Goal: Task Accomplishment & Management: Complete application form

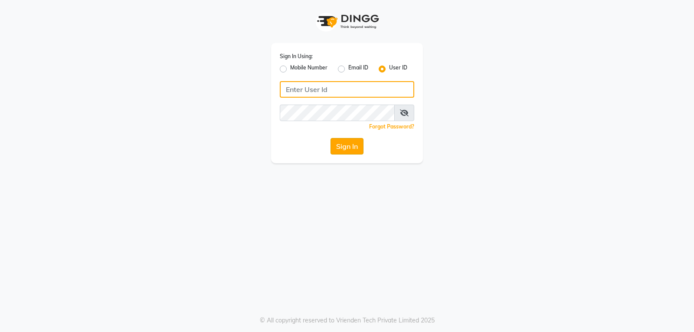
type input "[PERSON_NAME]@123"
click at [351, 150] on button "Sign In" at bounding box center [346, 146] width 33 height 16
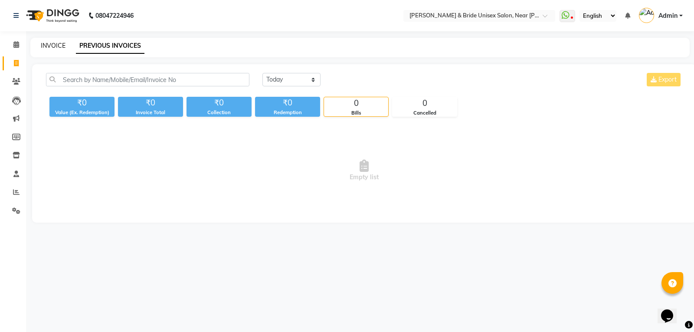
click at [52, 45] on link "INVOICE" at bounding box center [53, 46] width 25 height 8
select select "service"
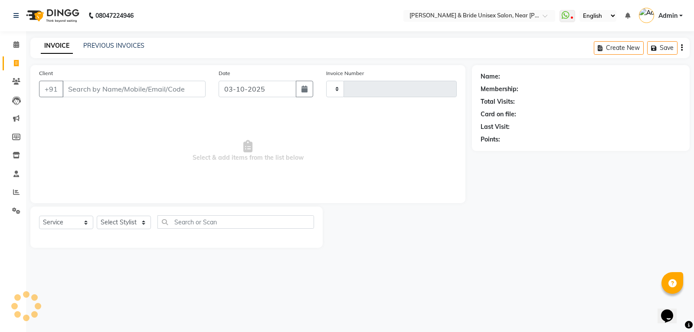
type input "1646"
select select "4118"
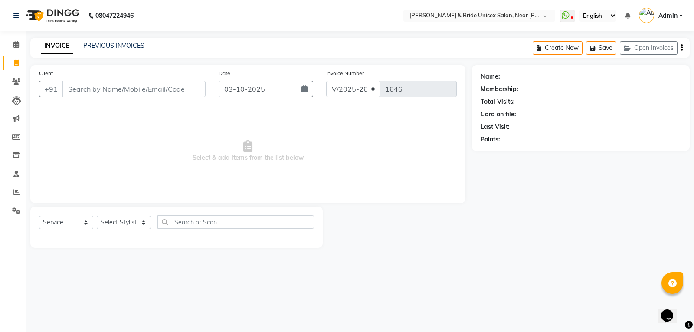
click at [139, 87] on input "Client" at bounding box center [133, 89] width 143 height 16
type input "9663676736"
click at [184, 87] on span "Add Client" at bounding box center [183, 89] width 34 height 9
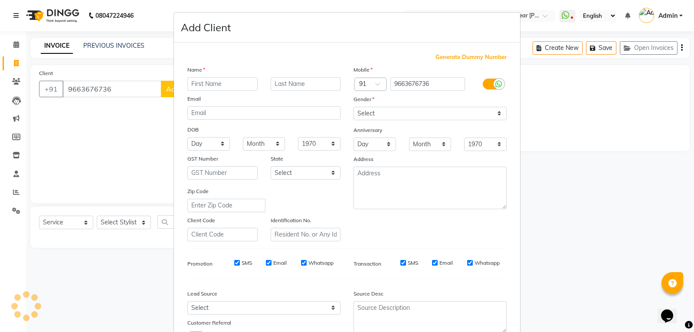
click at [190, 86] on input "text" at bounding box center [222, 83] width 70 height 13
click at [270, 110] on input "email" at bounding box center [263, 112] width 153 height 13
click at [235, 81] on input "[PERSON_NAME]" at bounding box center [222, 83] width 70 height 13
type input "dharmendra"
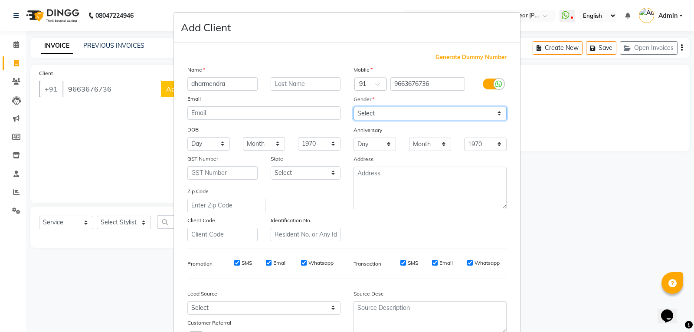
click at [371, 109] on select "Select [DEMOGRAPHIC_DATA] [DEMOGRAPHIC_DATA] Other Prefer Not To Say" at bounding box center [429, 113] width 153 height 13
select select "[DEMOGRAPHIC_DATA]"
click at [353, 107] on select "Select [DEMOGRAPHIC_DATA] [DEMOGRAPHIC_DATA] Other Prefer Not To Say" at bounding box center [429, 113] width 153 height 13
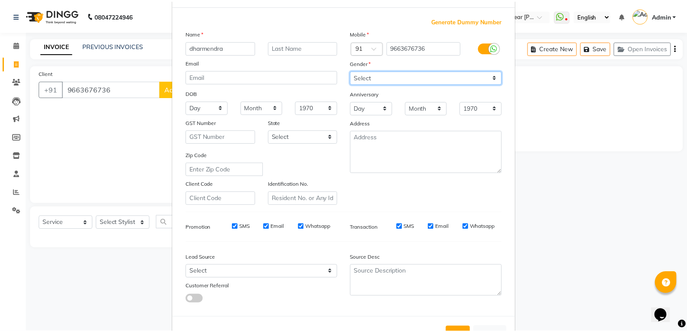
scroll to position [68, 0]
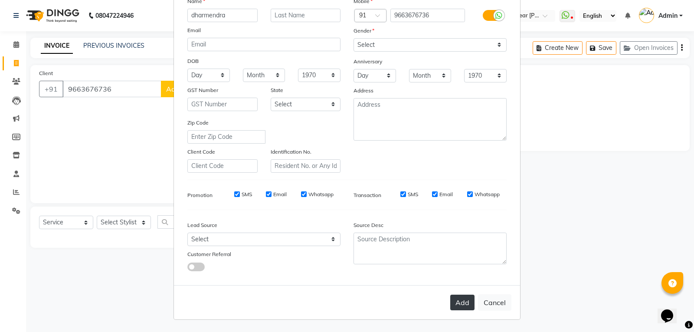
click at [464, 301] on button "Add" at bounding box center [462, 302] width 24 height 16
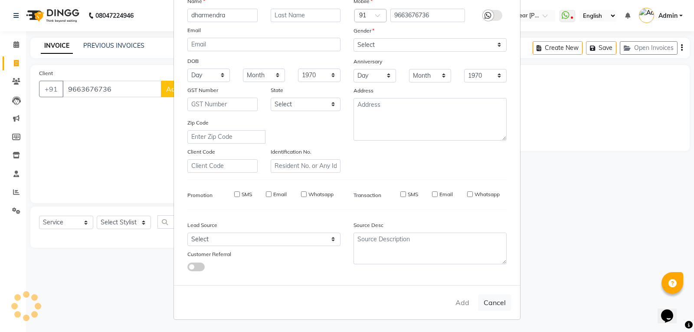
select select
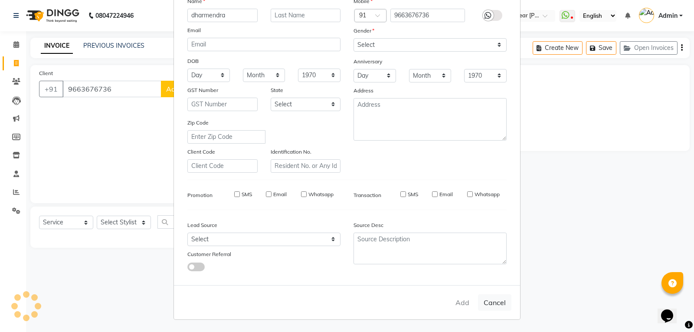
select select
checkbox input "false"
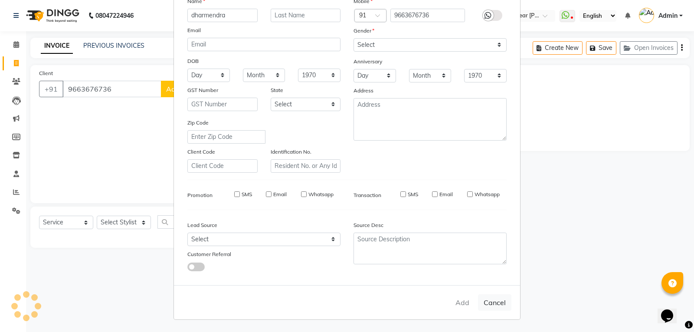
checkbox input "false"
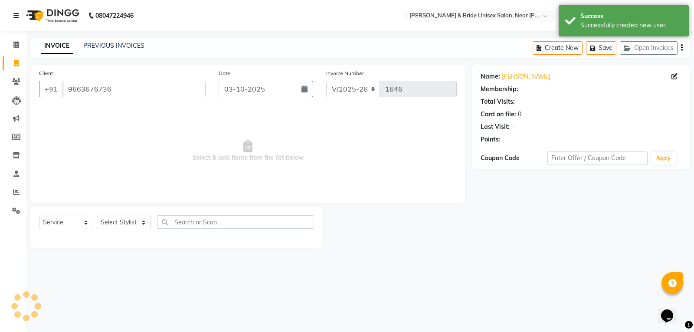
select select "1: Object"
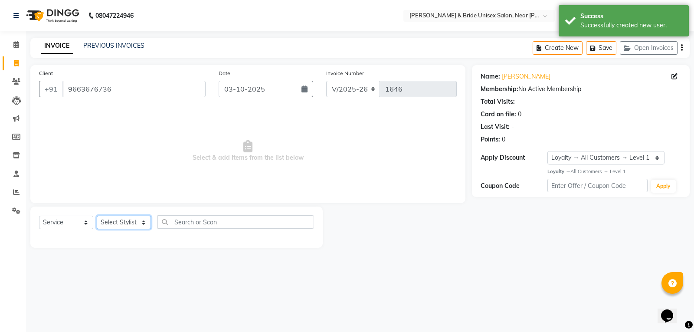
click at [117, 224] on select "Select Stylist chiku Front Desk guriya [PERSON_NAME][DATE] sunny [PERSON_NAME]" at bounding box center [124, 221] width 54 height 13
click at [97, 215] on select "Select Stylist chiku Front Desk guriya [PERSON_NAME][DATE] sunny [PERSON_NAME]" at bounding box center [124, 221] width 54 height 13
click at [130, 228] on select "Select Stylist chiku Front Desk guriya [PERSON_NAME][DATE] sunny [PERSON_NAME]" at bounding box center [124, 221] width 54 height 13
select select "44656"
click at [97, 215] on select "Select Stylist chiku Front Desk guriya [PERSON_NAME][DATE] sunny [PERSON_NAME]" at bounding box center [124, 221] width 54 height 13
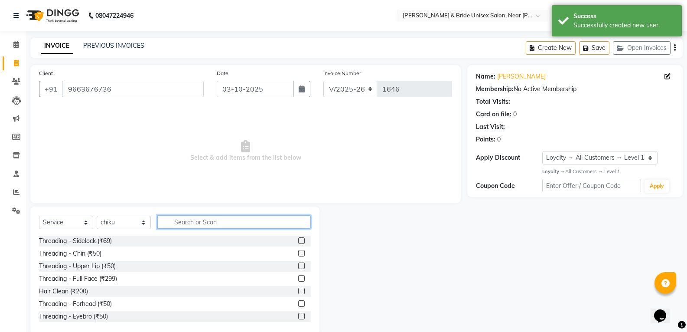
click at [198, 222] on input "text" at bounding box center [233, 221] width 153 height 13
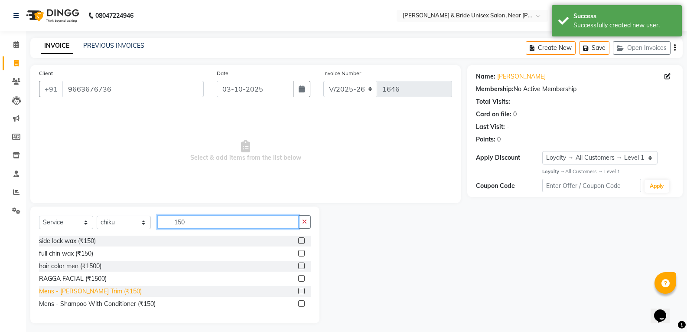
type input "150"
click at [64, 293] on div "Mens - [PERSON_NAME] Trim (₹150)" at bounding box center [90, 291] width 103 height 9
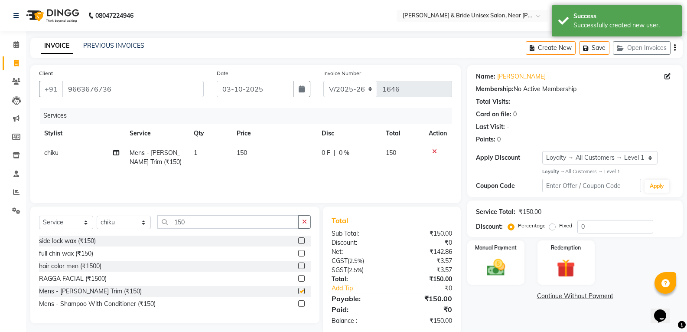
checkbox input "false"
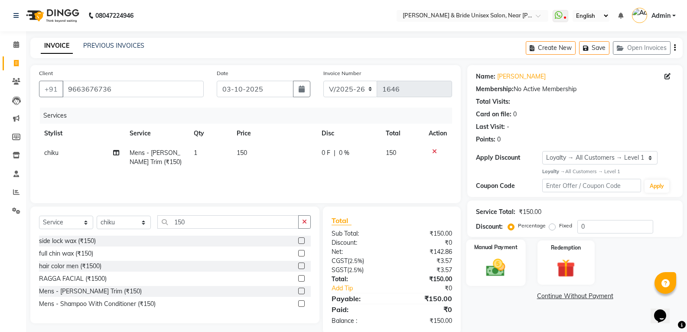
click at [500, 265] on img at bounding box center [495, 267] width 31 height 22
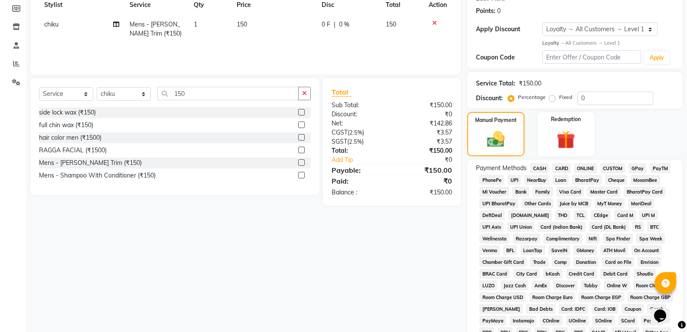
scroll to position [130, 0]
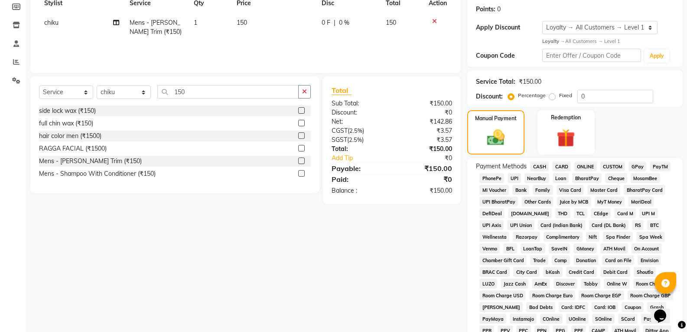
click at [586, 165] on span "ONLINE" at bounding box center [585, 166] width 23 height 10
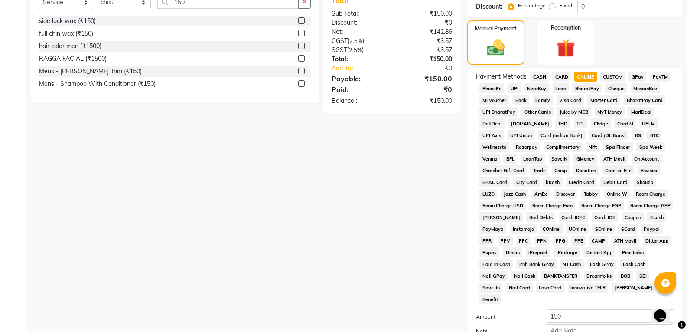
scroll to position [295, 0]
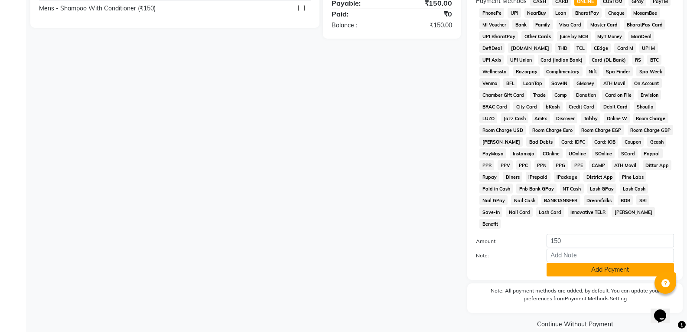
click at [635, 263] on button "Add Payment" at bounding box center [610, 269] width 127 height 13
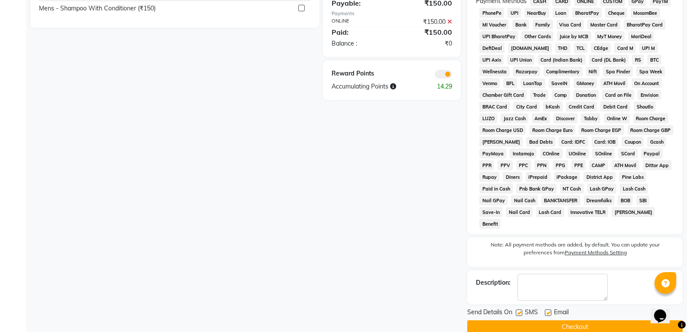
click at [612, 320] on button "Checkout" at bounding box center [574, 326] width 215 height 13
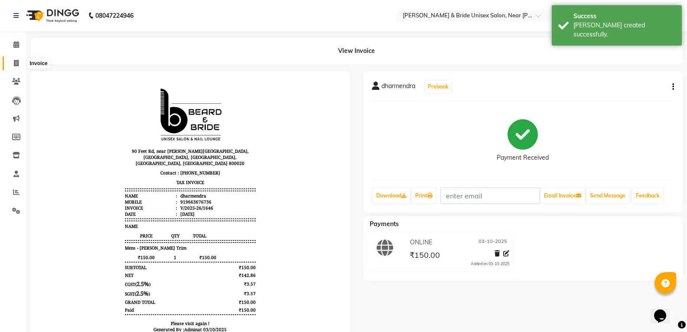
click at [11, 62] on span at bounding box center [16, 64] width 15 height 10
select select "service"
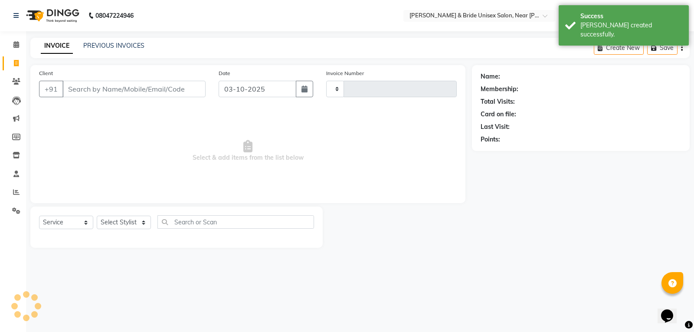
type input "1647"
select select "4118"
click at [111, 91] on input "Client" at bounding box center [133, 89] width 143 height 16
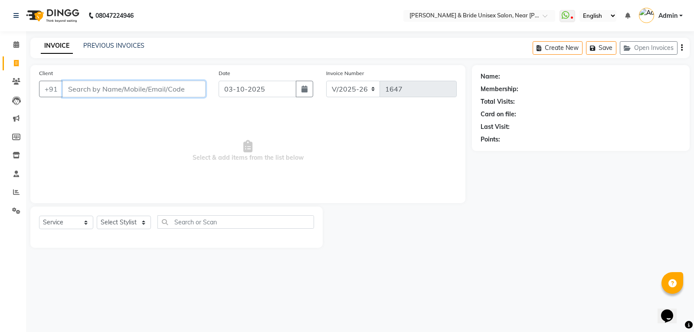
click at [149, 88] on input "Client" at bounding box center [133, 89] width 143 height 16
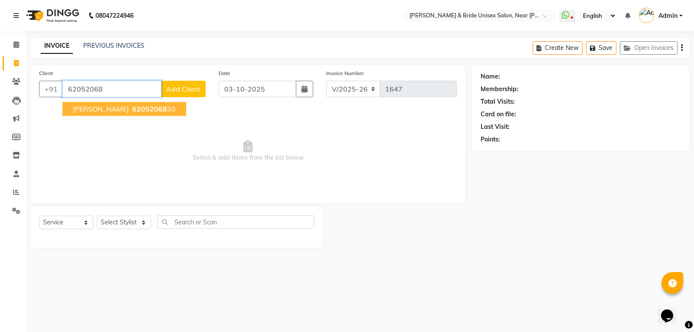
click at [149, 103] on button "[PERSON_NAME] 62052068 30" at bounding box center [124, 109] width 124 height 14
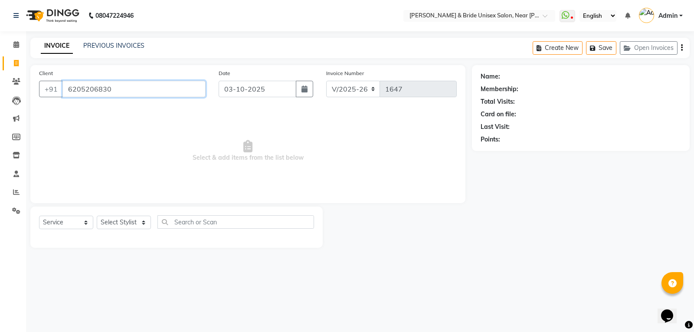
type input "6205206830"
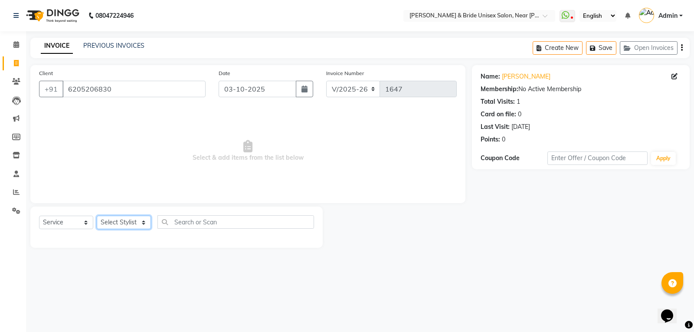
click at [133, 225] on select "Select Stylist chiku Front Desk guriya [PERSON_NAME][DATE] sunny [PERSON_NAME]" at bounding box center [124, 221] width 54 height 13
select select "44656"
click at [97, 215] on select "Select Stylist chiku Front Desk guriya [PERSON_NAME][DATE] sunny [PERSON_NAME]" at bounding box center [124, 221] width 54 height 13
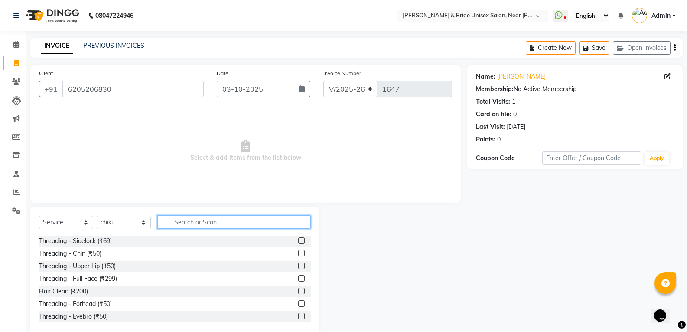
click at [192, 221] on input "text" at bounding box center [233, 221] width 153 height 13
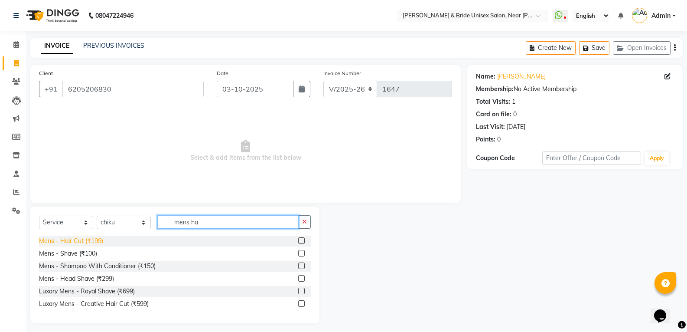
type input "mens ha"
drag, startPoint x: 86, startPoint y: 238, endPoint x: 113, endPoint y: 222, distance: 31.1
click at [88, 235] on div "Select Service Product Membership Package Voucher Prepaid Gift Card Select Styl…" at bounding box center [174, 264] width 289 height 117
click at [283, 146] on span "Select & add items from the list below" at bounding box center [245, 151] width 413 height 87
click at [88, 243] on div "Mens - Hair Cut (₹199)" at bounding box center [71, 240] width 64 height 9
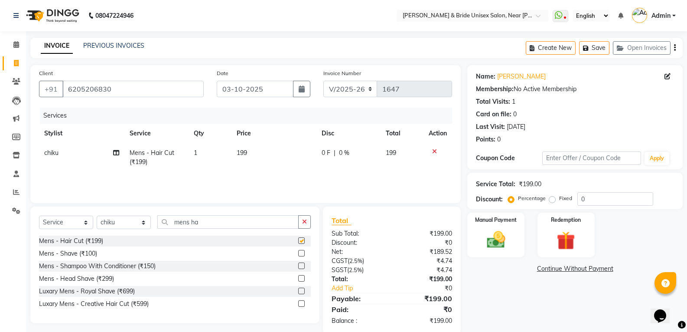
checkbox input "false"
click at [264, 155] on td "199" at bounding box center [273, 157] width 85 height 29
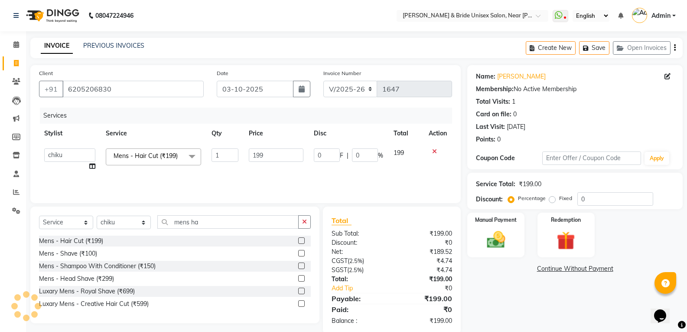
click at [284, 146] on td "199" at bounding box center [276, 159] width 65 height 33
click at [287, 153] on input "199" at bounding box center [276, 154] width 54 height 13
type input "1"
type input "250"
click at [263, 223] on input "mens ha" at bounding box center [227, 221] width 141 height 13
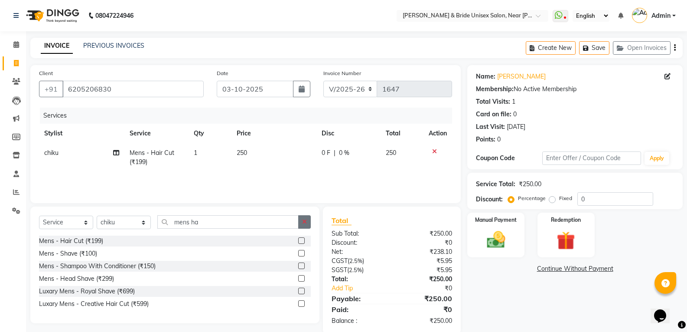
drag, startPoint x: 308, startPoint y: 218, endPoint x: 284, endPoint y: 220, distance: 23.9
click at [308, 218] on button "button" at bounding box center [304, 221] width 13 height 13
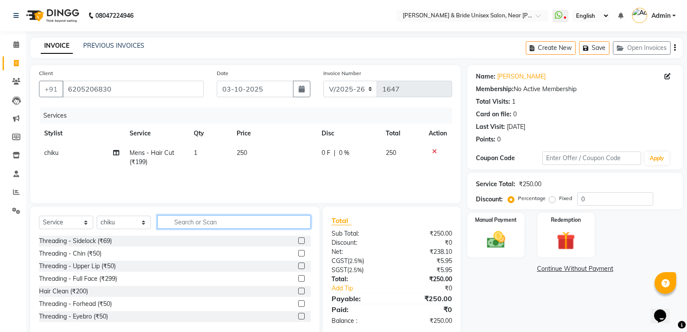
click at [284, 220] on input "text" at bounding box center [233, 221] width 153 height 13
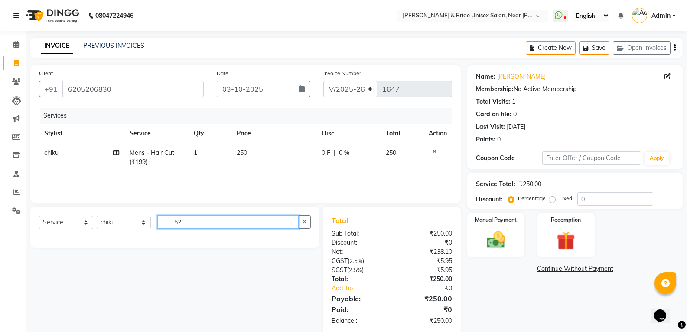
type input "5"
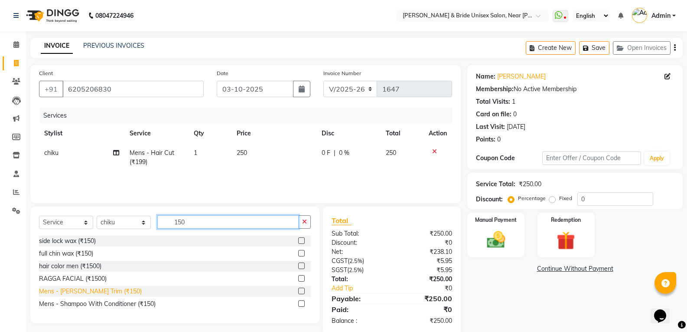
type input "150"
click at [97, 290] on div "Mens - [PERSON_NAME] Trim (₹150)" at bounding box center [90, 291] width 103 height 9
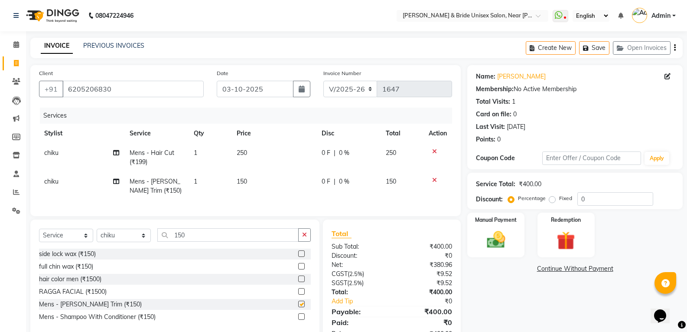
checkbox input "false"
click at [503, 250] on img at bounding box center [495, 239] width 31 height 22
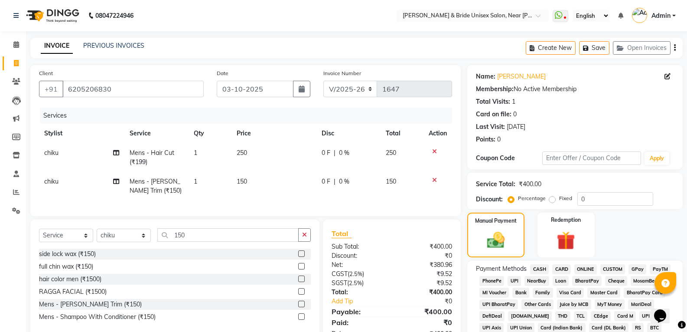
click at [585, 269] on span "ONLINE" at bounding box center [585, 269] width 23 height 10
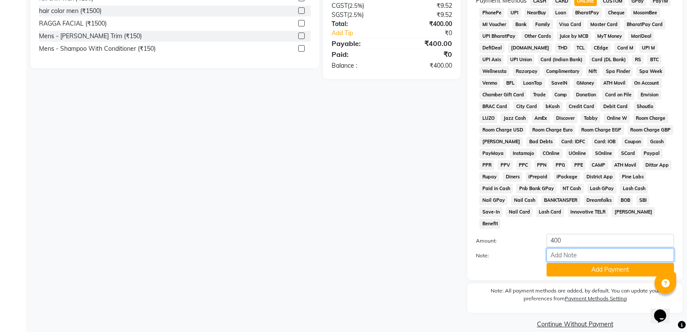
click at [614, 248] on input "Note:" at bounding box center [610, 254] width 127 height 13
click at [576, 263] on button "Add Payment" at bounding box center [610, 269] width 127 height 13
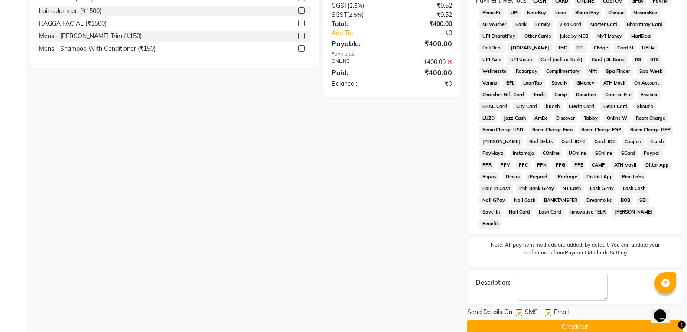
scroll to position [271, 0]
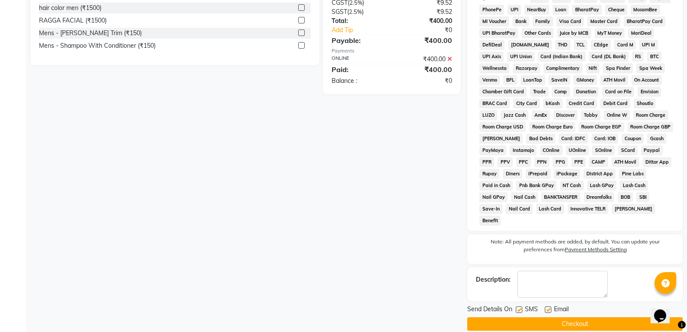
click at [579, 317] on button "Checkout" at bounding box center [574, 323] width 215 height 13
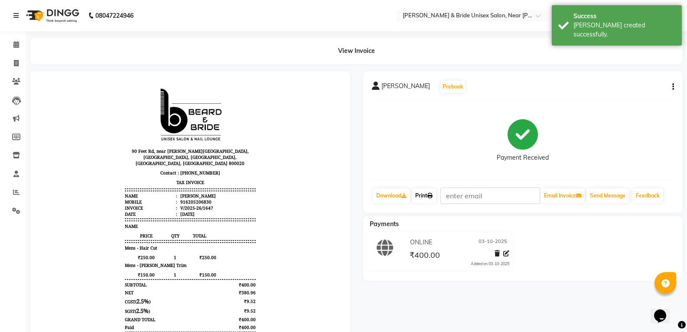
click at [435, 192] on link "Print" at bounding box center [424, 195] width 24 height 15
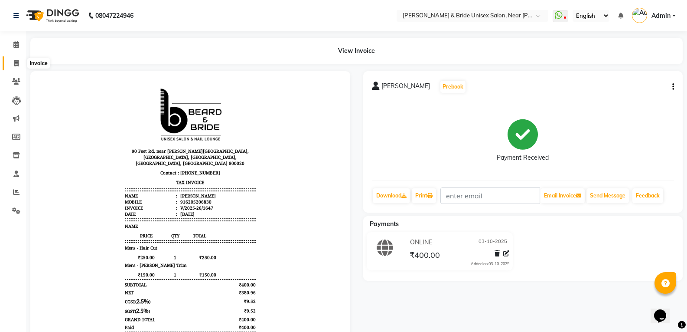
click at [13, 65] on span at bounding box center [16, 64] width 15 height 10
select select "service"
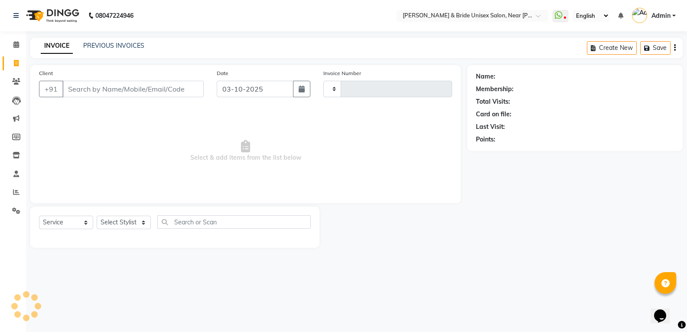
type input "1648"
select select "4118"
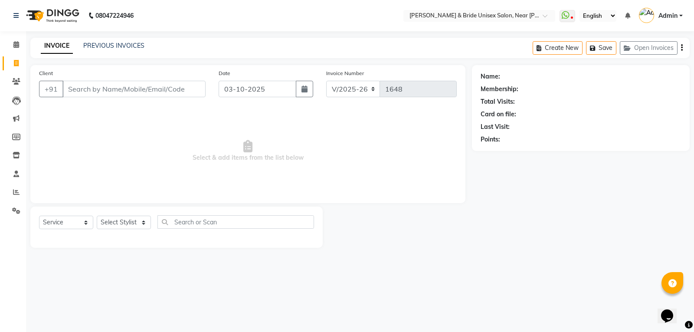
click at [139, 91] on input "Client" at bounding box center [133, 89] width 143 height 16
click at [116, 216] on select "Select Stylist chiku Front Desk guriya [PERSON_NAME][DATE] sunny [PERSON_NAME]" at bounding box center [124, 221] width 54 height 13
click at [102, 88] on input "Client" at bounding box center [133, 89] width 143 height 16
click at [125, 90] on input "842021334" at bounding box center [111, 89] width 99 height 16
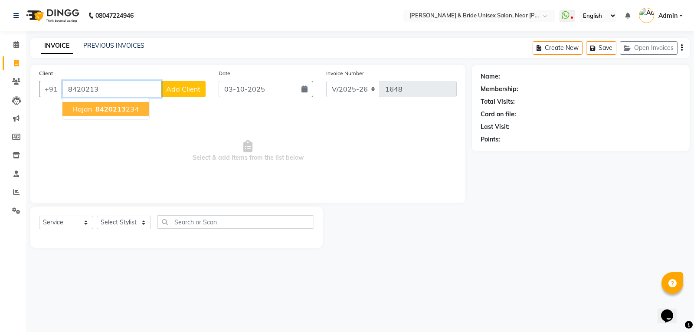
click at [124, 111] on span "8420213" at bounding box center [110, 108] width 30 height 9
type input "8420213234"
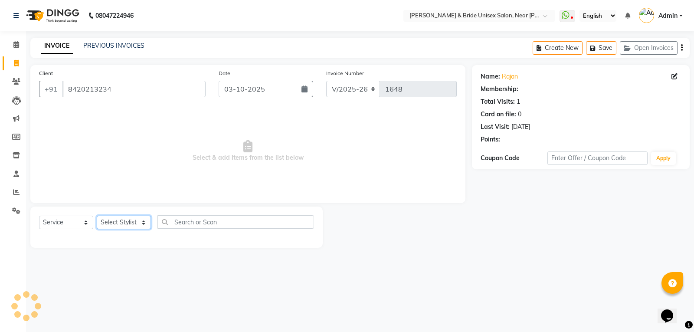
click at [123, 222] on select "Select Stylist chiku Front Desk guriya [PERSON_NAME][DATE] sunny [PERSON_NAME]" at bounding box center [124, 221] width 54 height 13
select select "44656"
click at [97, 215] on select "Select Stylist chiku Front Desk guriya [PERSON_NAME][DATE] sunny [PERSON_NAME]" at bounding box center [124, 221] width 54 height 13
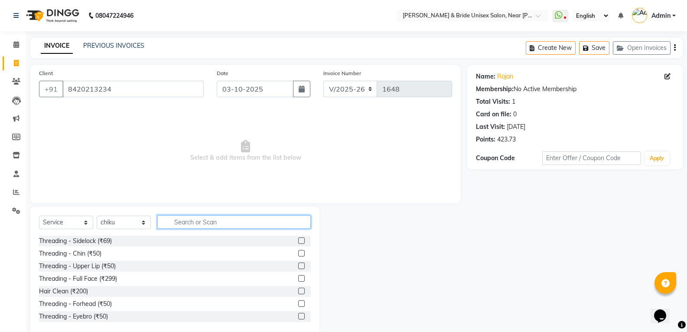
click at [197, 222] on input "text" at bounding box center [233, 221] width 153 height 13
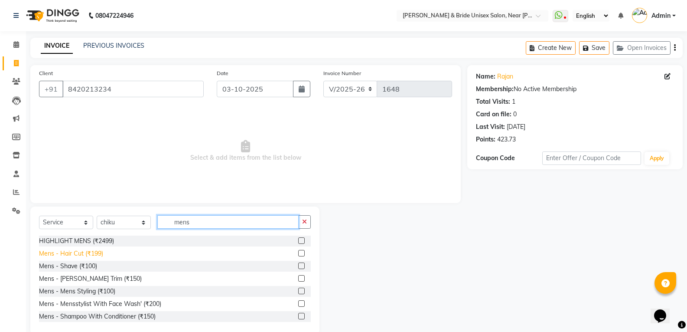
type input "mens"
click at [70, 254] on div "Mens - Hair Cut (₹199)" at bounding box center [71, 253] width 64 height 9
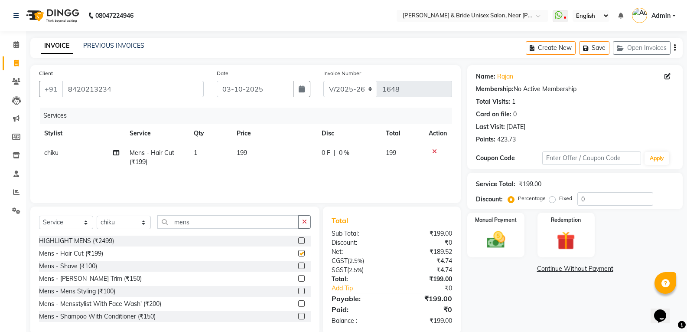
checkbox input "false"
click at [275, 160] on td "199" at bounding box center [273, 157] width 85 height 29
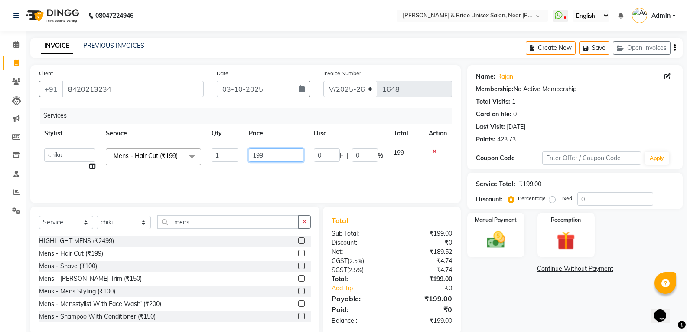
click at [280, 154] on input "199" at bounding box center [276, 154] width 54 height 13
type input "1"
type input "250"
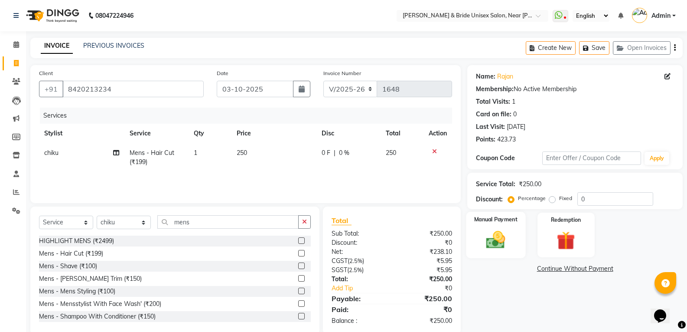
click at [504, 242] on img at bounding box center [495, 239] width 31 height 22
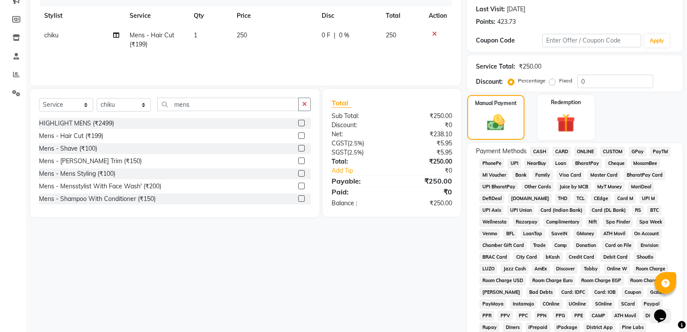
scroll to position [130, 0]
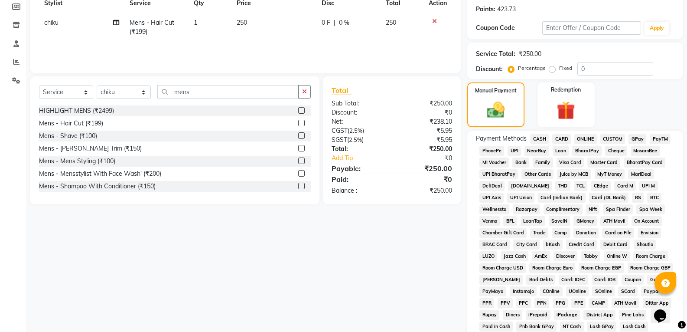
click at [587, 139] on span "ONLINE" at bounding box center [585, 139] width 23 height 10
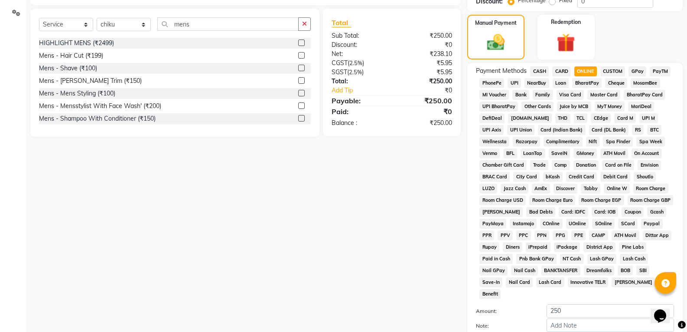
scroll to position [260, 0]
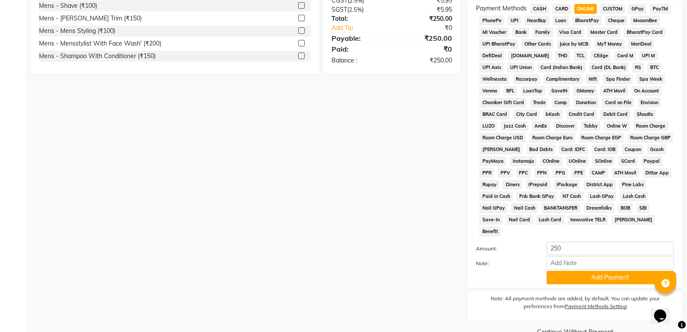
click at [611, 275] on div "Payment Methods CASH CARD ONLINE CUSTOM GPay PayTM PhonePe UPI NearBuy Loan Bha…" at bounding box center [574, 143] width 215 height 287
click at [619, 270] on button "Add Payment" at bounding box center [610, 276] width 127 height 13
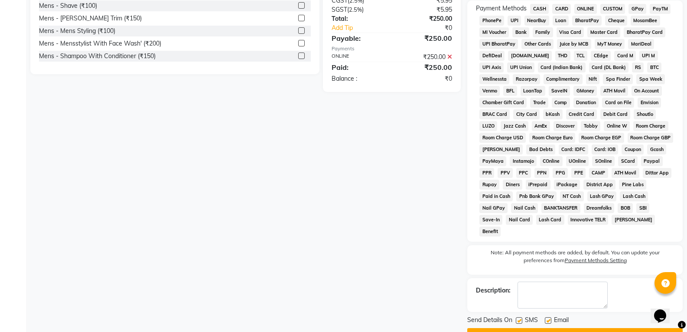
click at [568, 328] on button "Checkout" at bounding box center [574, 334] width 215 height 13
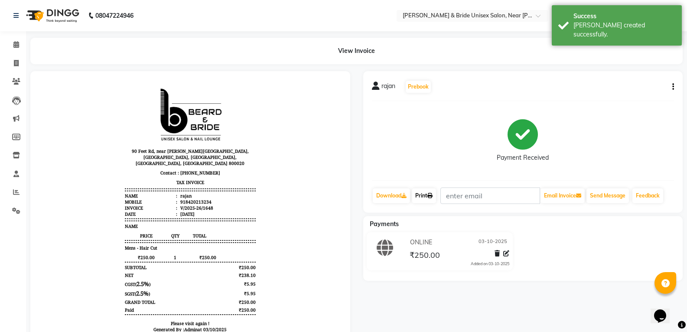
click at [433, 197] on icon at bounding box center [429, 195] width 5 height 5
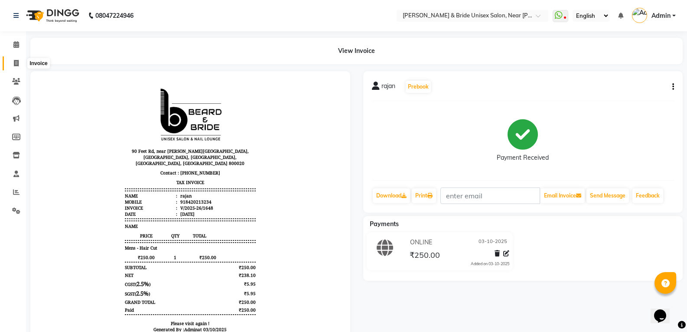
click at [14, 61] on icon at bounding box center [16, 63] width 5 height 7
select select "service"
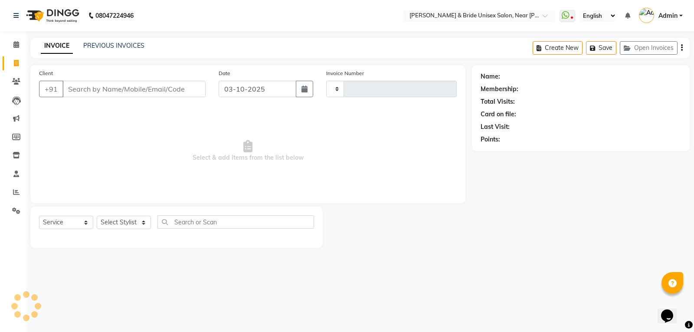
type input "1649"
select select "4118"
click at [119, 221] on select "Select Stylist chiku Front Desk guriya [PERSON_NAME][DATE] sunny [PERSON_NAME]" at bounding box center [124, 221] width 54 height 13
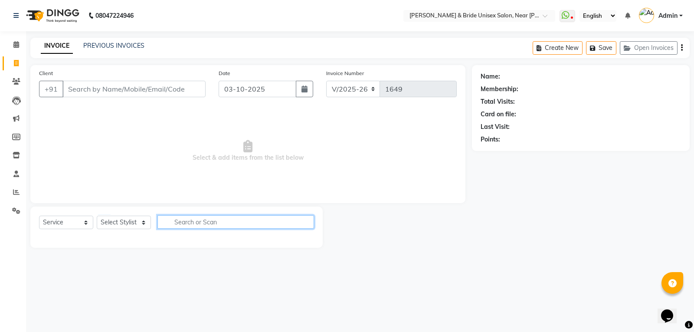
click at [188, 227] on input "text" at bounding box center [235, 221] width 156 height 13
click at [114, 42] on link "PREVIOUS INVOICES" at bounding box center [113, 46] width 61 height 8
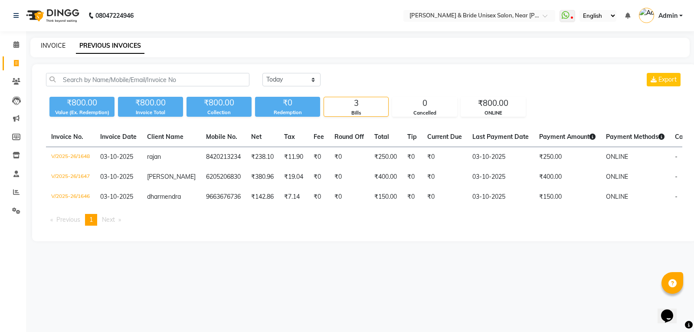
click at [46, 49] on link "INVOICE" at bounding box center [53, 46] width 25 height 8
select select "service"
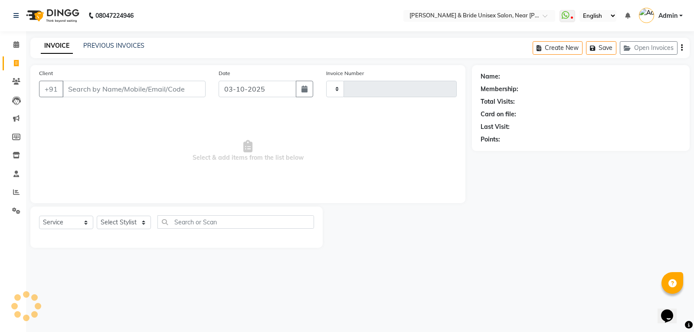
type input "1649"
select select "4118"
click at [112, 215] on select "Select Stylist" at bounding box center [124, 221] width 54 height 13
select select "44656"
click at [97, 215] on select "Select Stylist chiku Front Desk guriya [PERSON_NAME][DATE] sunny [PERSON_NAME]" at bounding box center [124, 221] width 54 height 13
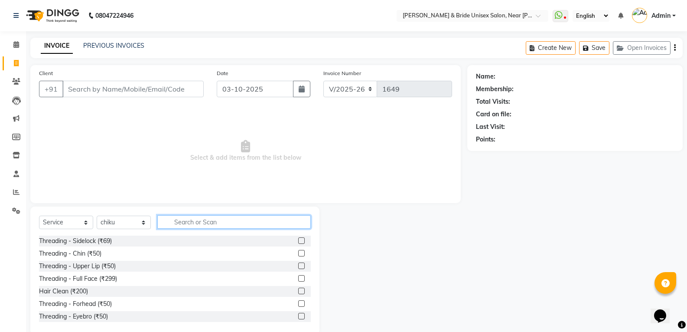
click at [183, 219] on input "text" at bounding box center [233, 221] width 153 height 13
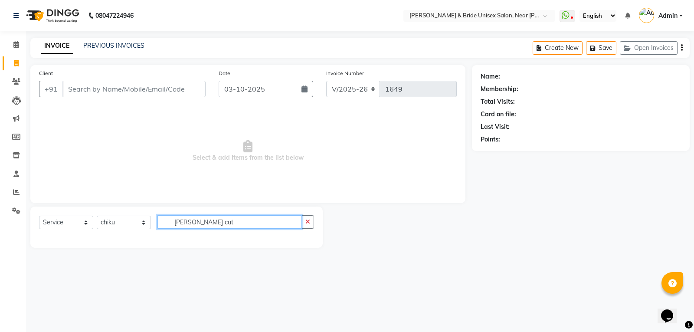
type input "[PERSON_NAME] cut"
click at [184, 86] on input "Client" at bounding box center [133, 89] width 143 height 16
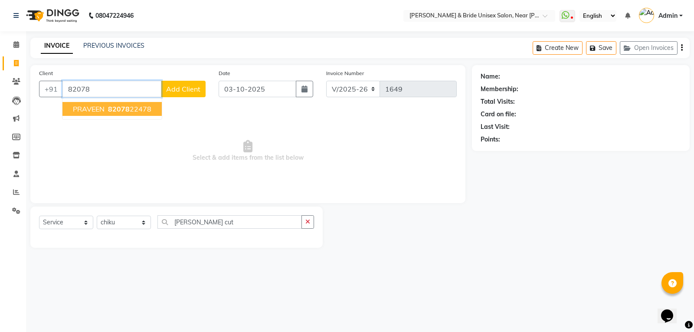
click at [124, 110] on span "82078" at bounding box center [119, 108] width 22 height 9
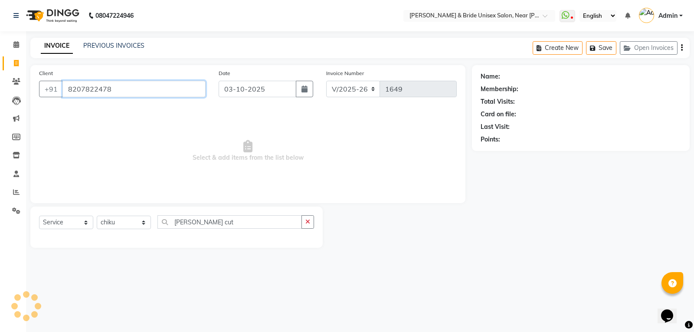
type input "8207822478"
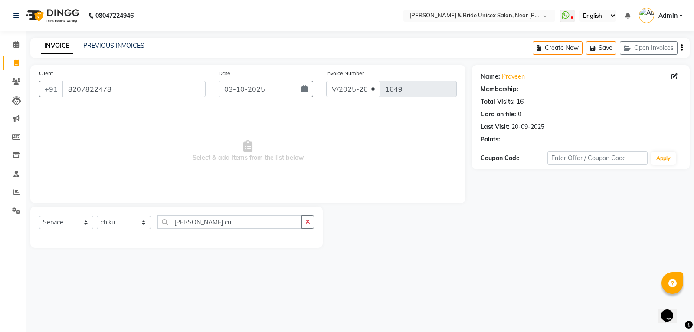
select select "1: Object"
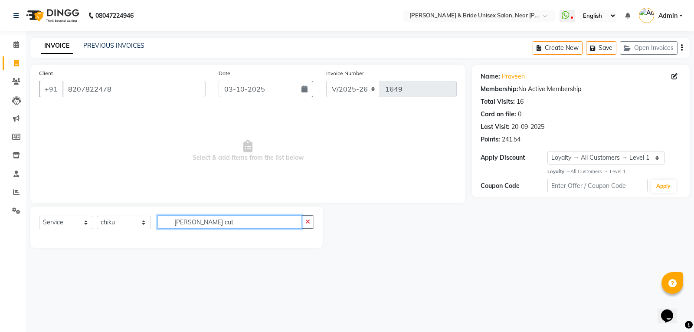
click at [283, 222] on input "[PERSON_NAME] cut" at bounding box center [229, 221] width 144 height 13
click at [278, 224] on input "[PERSON_NAME] cut" at bounding box center [229, 221] width 144 height 13
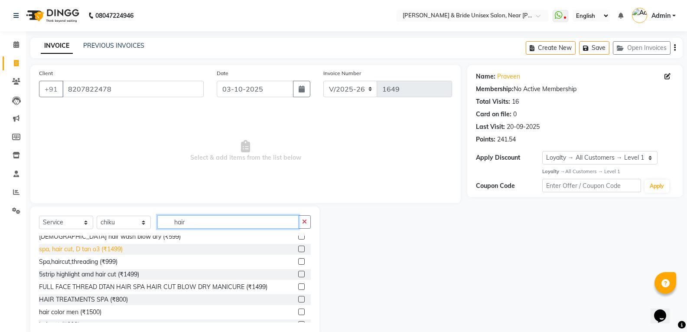
scroll to position [173, 0]
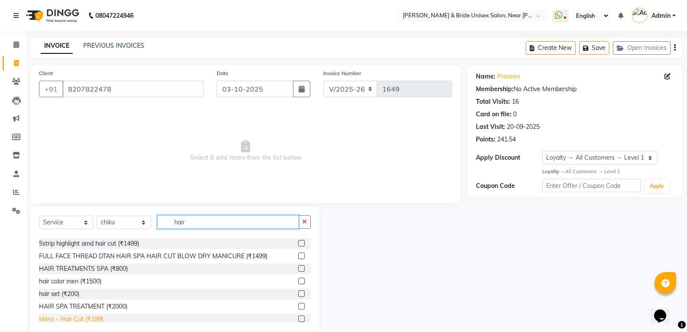
type input "hair"
click at [92, 318] on div "Mens - Hair Cut (₹199)" at bounding box center [71, 318] width 64 height 9
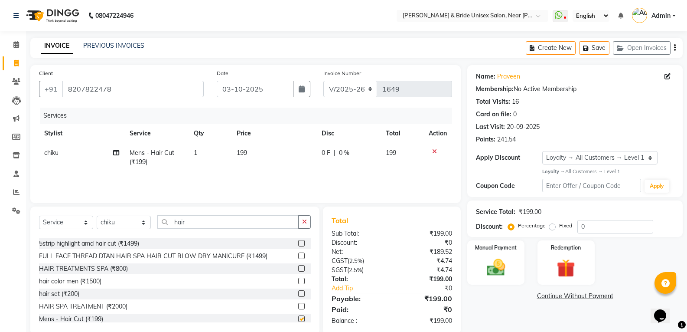
checkbox input "false"
click at [275, 159] on td "199" at bounding box center [273, 157] width 85 height 29
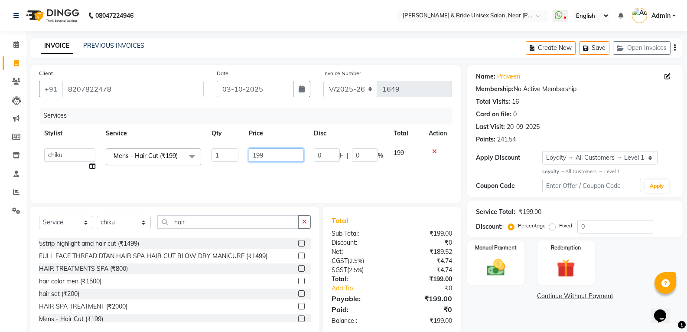
click at [279, 156] on input "199" at bounding box center [276, 154] width 54 height 13
type input "1"
type input "250"
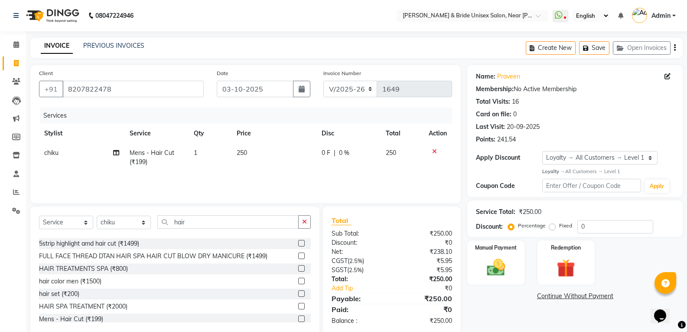
click at [273, 174] on div "Services Stylist Service Qty Price Disc Total Action chiku Mens - Hair Cut (₹19…" at bounding box center [245, 151] width 413 height 87
click at [499, 274] on img at bounding box center [495, 267] width 31 height 22
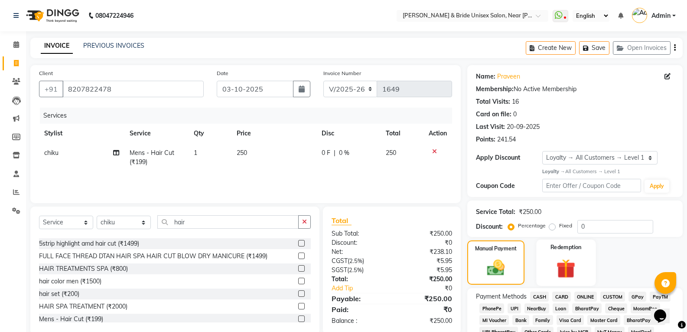
scroll to position [87, 0]
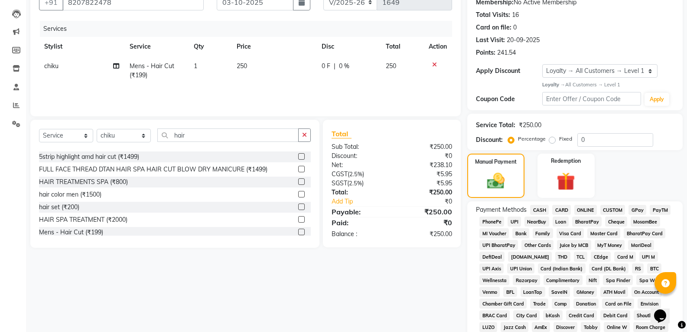
click at [564, 212] on span "CARD" at bounding box center [561, 210] width 19 height 10
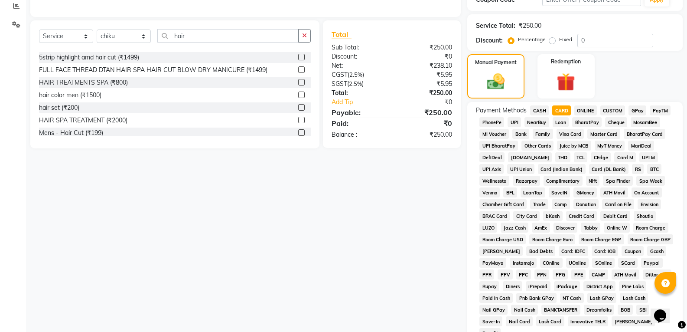
scroll to position [260, 0]
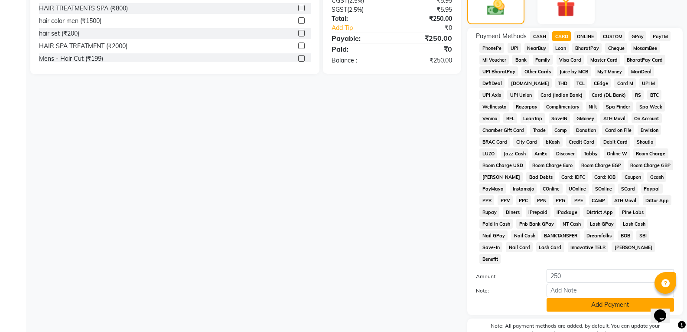
click at [647, 298] on button "Add Payment" at bounding box center [610, 304] width 127 height 13
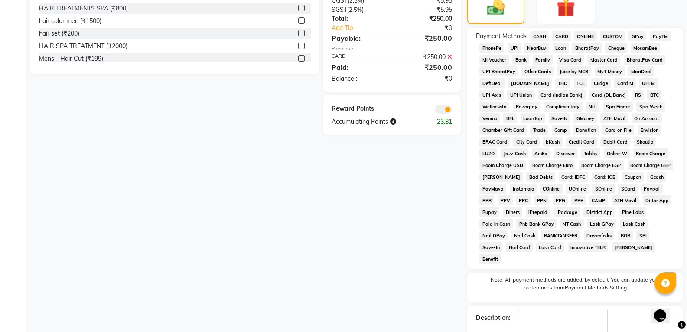
drag, startPoint x: 647, startPoint y: 293, endPoint x: 639, endPoint y: 307, distance: 15.9
click at [639, 309] on div "Description:" at bounding box center [575, 322] width 198 height 27
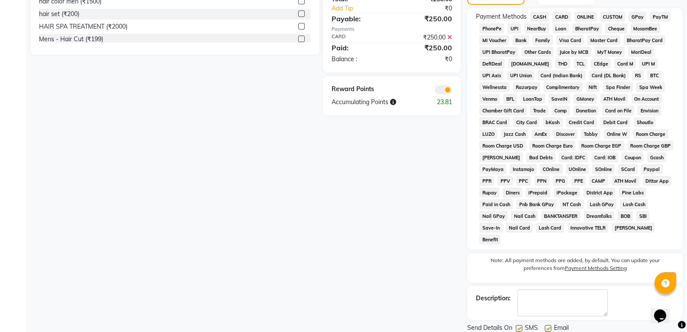
scroll to position [298, 0]
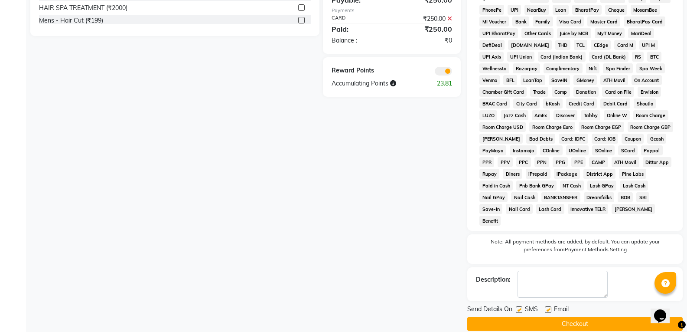
click at [597, 317] on button "Checkout" at bounding box center [574, 323] width 215 height 13
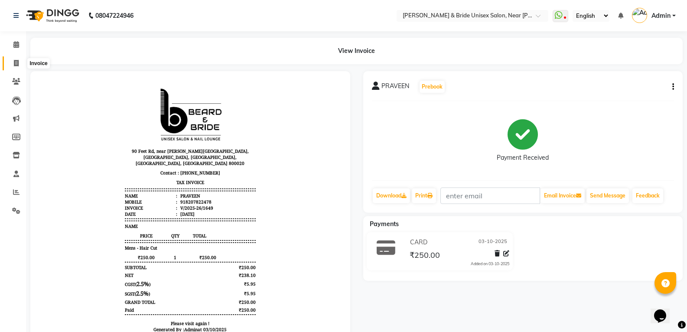
click at [16, 62] on icon at bounding box center [16, 63] width 5 height 7
select select "service"
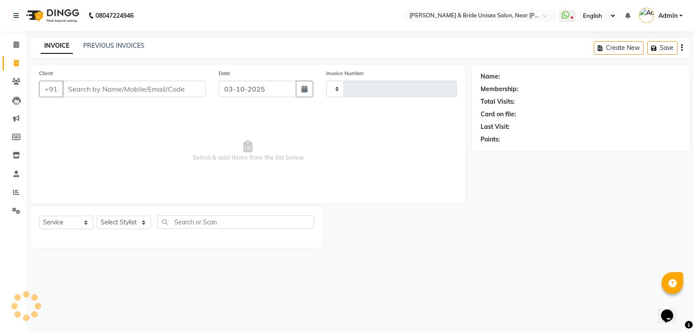
type input "1650"
select select "4118"
